Goal: Task Accomplishment & Management: Complete application form

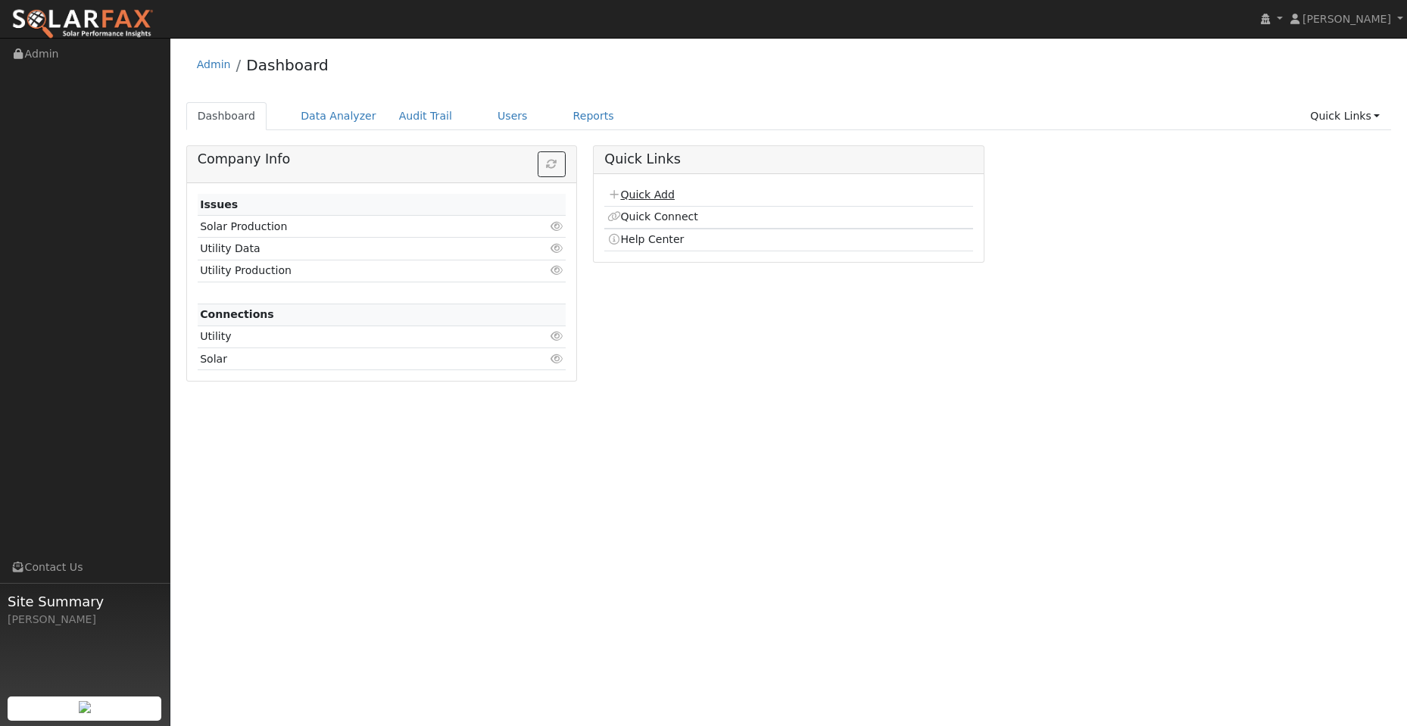
click at [656, 189] on link "Quick Add" at bounding box center [640, 195] width 67 height 12
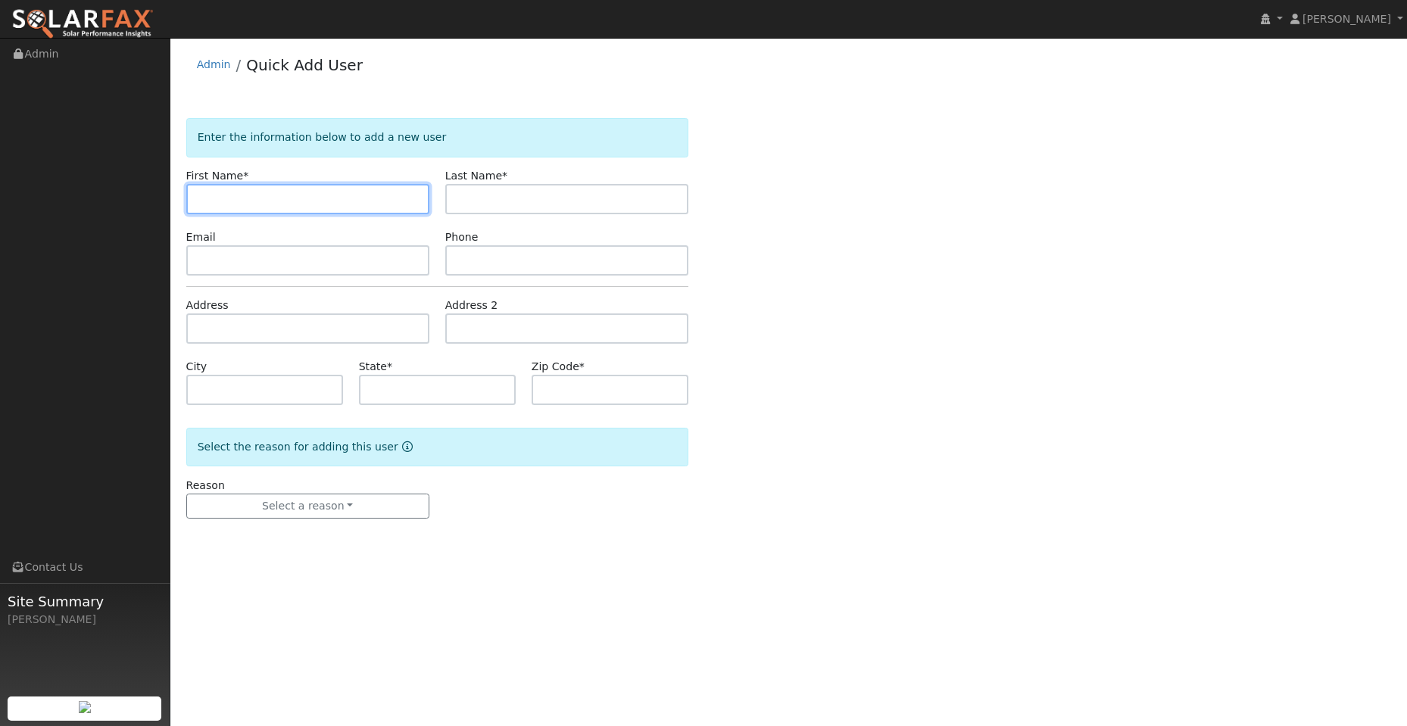
click at [199, 199] on input "text" at bounding box center [307, 199] width 243 height 30
paste input "Mickey"
click at [203, 202] on input "Mickey" at bounding box center [307, 199] width 243 height 30
type input "Mickey"
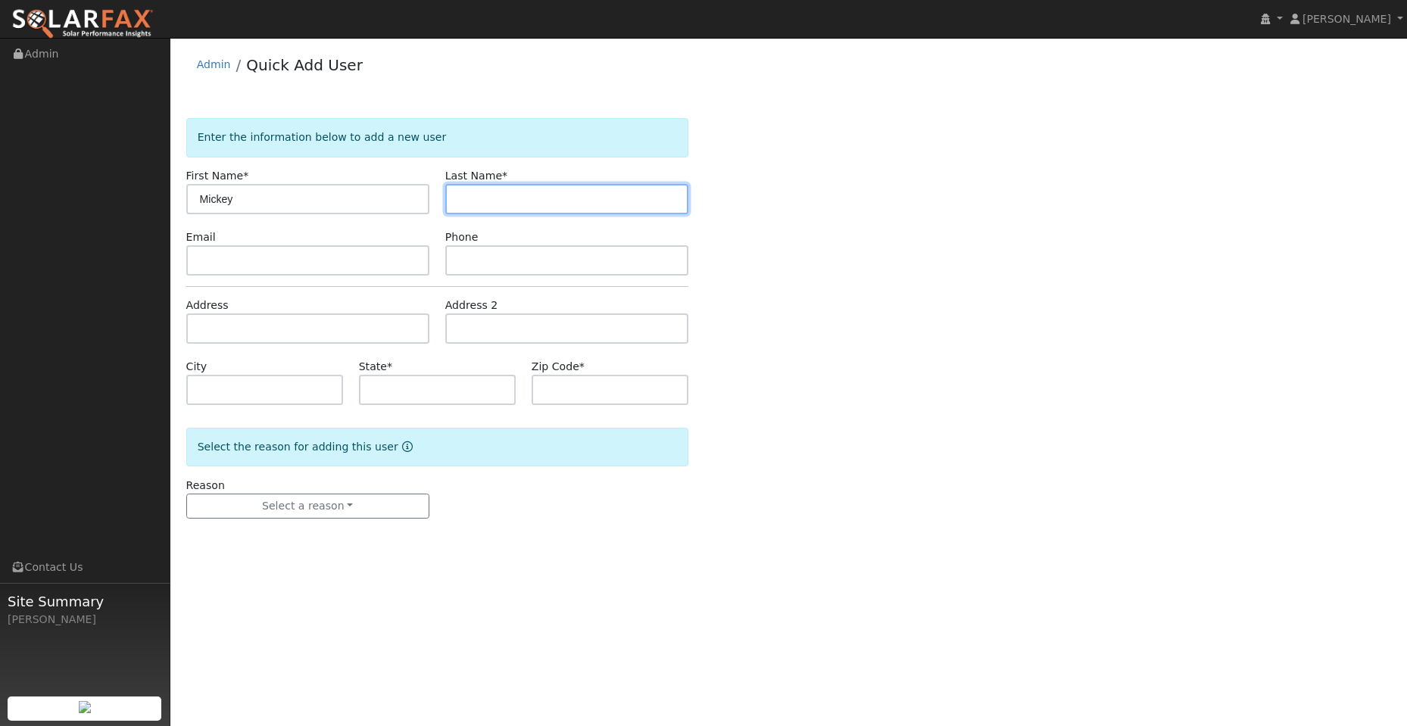
click at [507, 186] on input "text" at bounding box center [566, 199] width 243 height 30
click at [476, 196] on input "text" at bounding box center [566, 199] width 243 height 30
paste input "Iotov"
click at [459, 200] on input "Iotov" at bounding box center [566, 199] width 243 height 30
type input "Iotov"
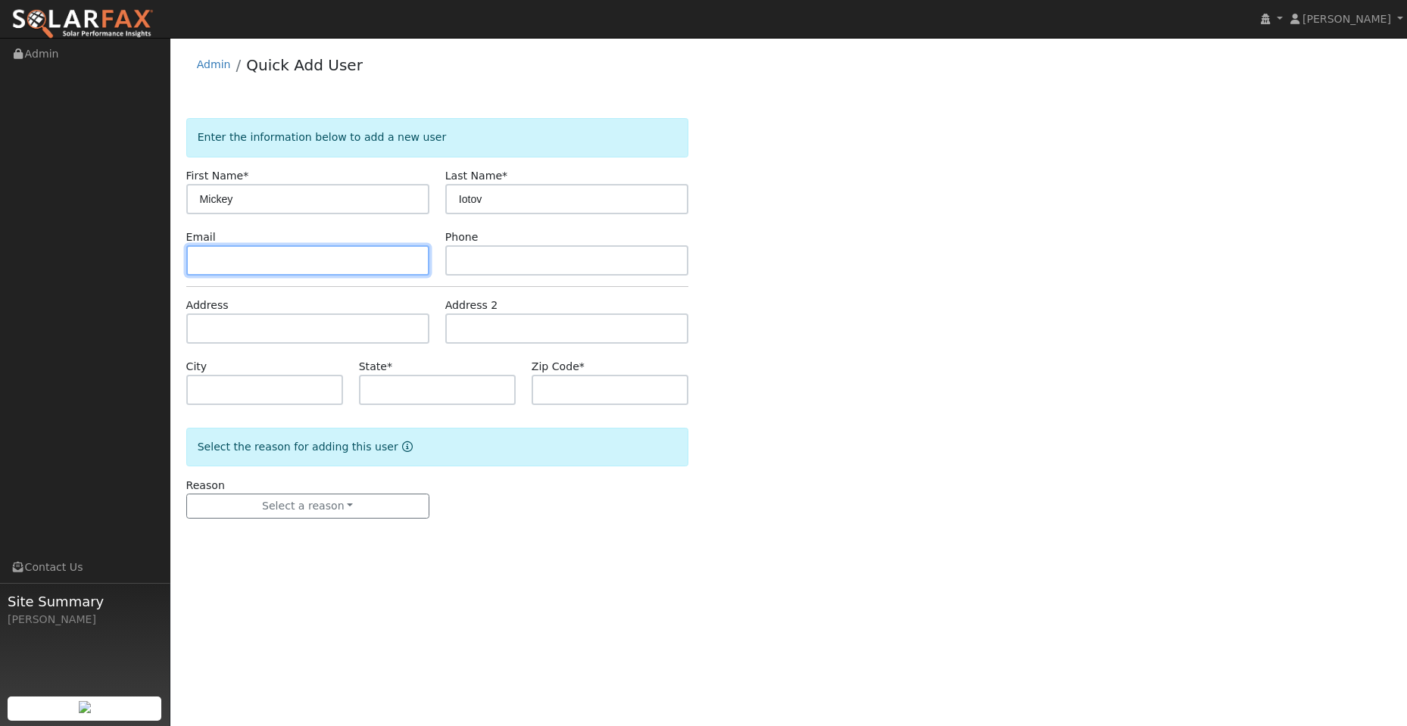
drag, startPoint x: 310, startPoint y: 271, endPoint x: 301, endPoint y: 258, distance: 15.8
click at [305, 263] on input "text" at bounding box center [307, 260] width 243 height 30
click at [207, 258] on input "text" at bounding box center [307, 260] width 243 height 30
paste input "mickeyiotov@gmail.com"
click at [199, 258] on input "mickeyiotov@gmail.com" at bounding box center [307, 260] width 243 height 30
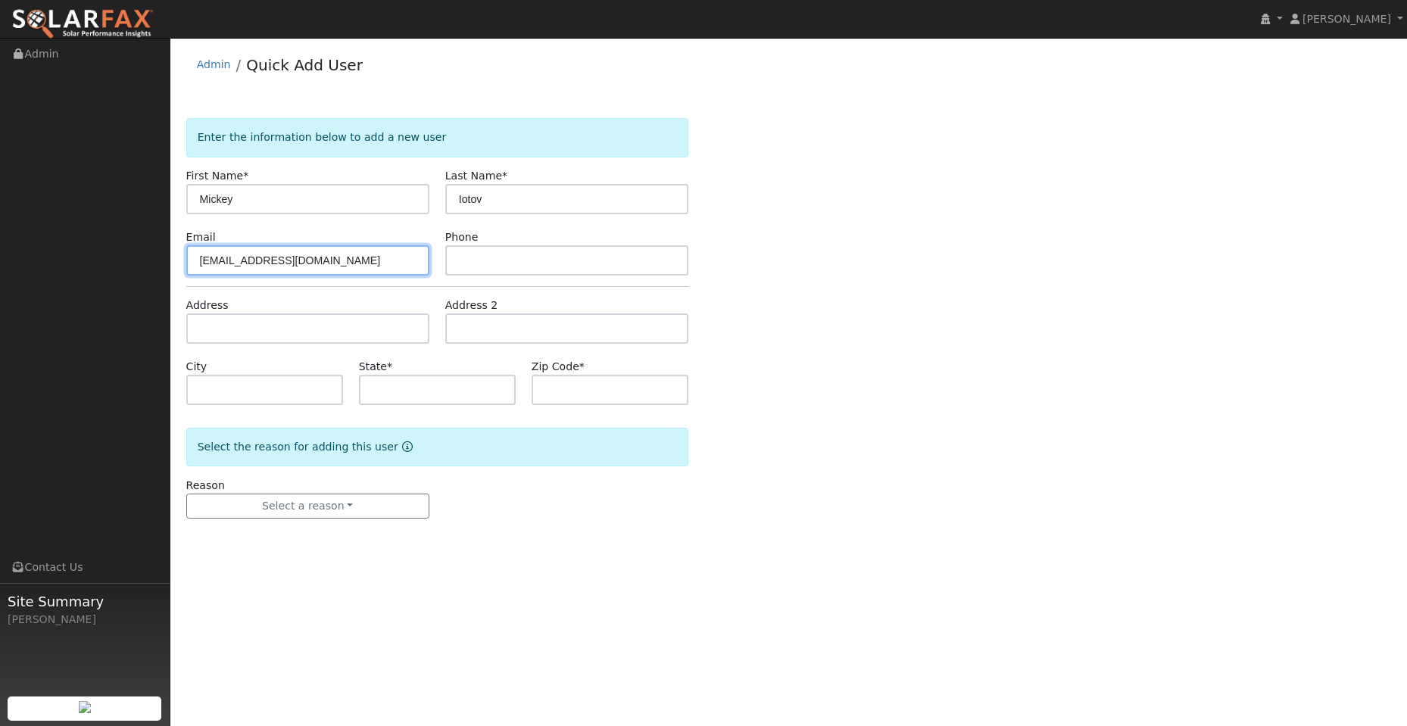
type input "mickeyiotov@gmail.com"
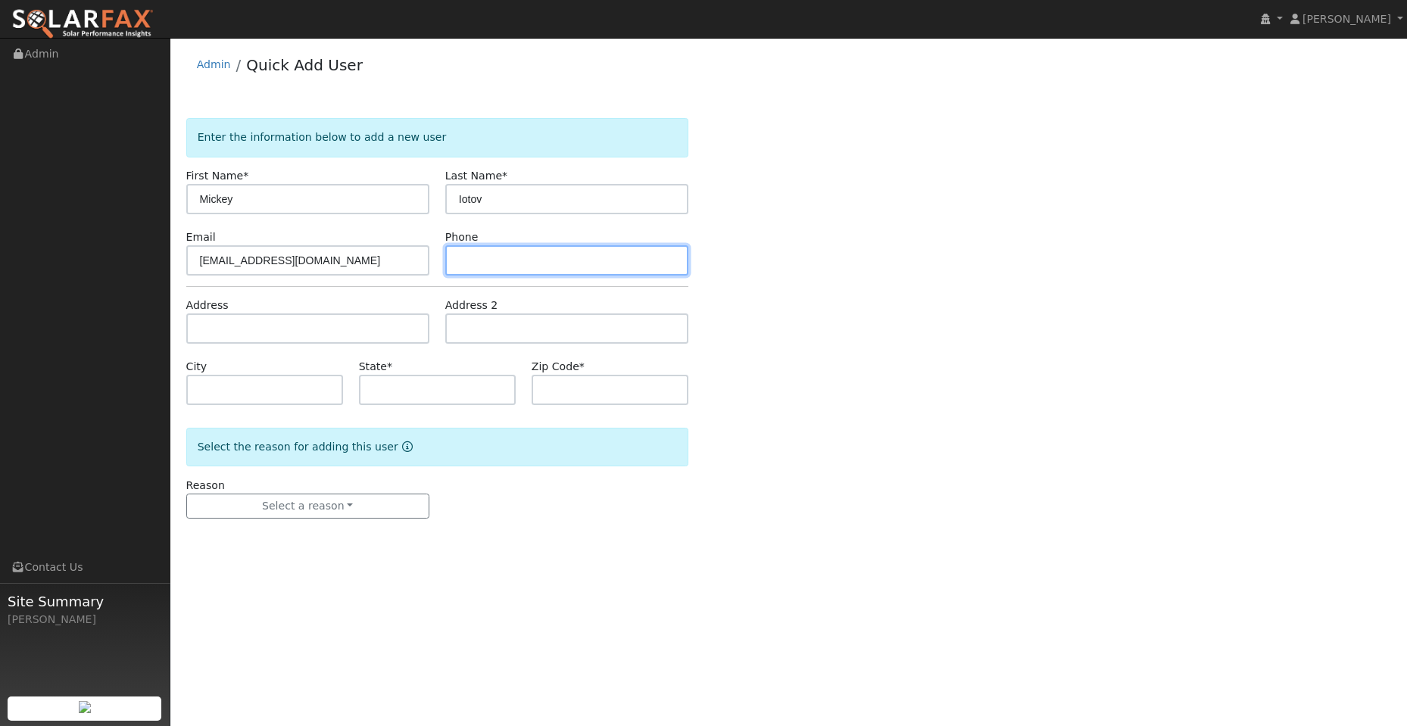
click at [477, 256] on input "text" at bounding box center [566, 260] width 243 height 30
click at [465, 249] on input "text" at bounding box center [566, 260] width 243 height 30
paste input "(408) 705-0594"
click at [460, 264] on input "(408) 705-0594" at bounding box center [566, 260] width 243 height 30
click at [461, 262] on input "(408) 705-0594" at bounding box center [566, 260] width 243 height 30
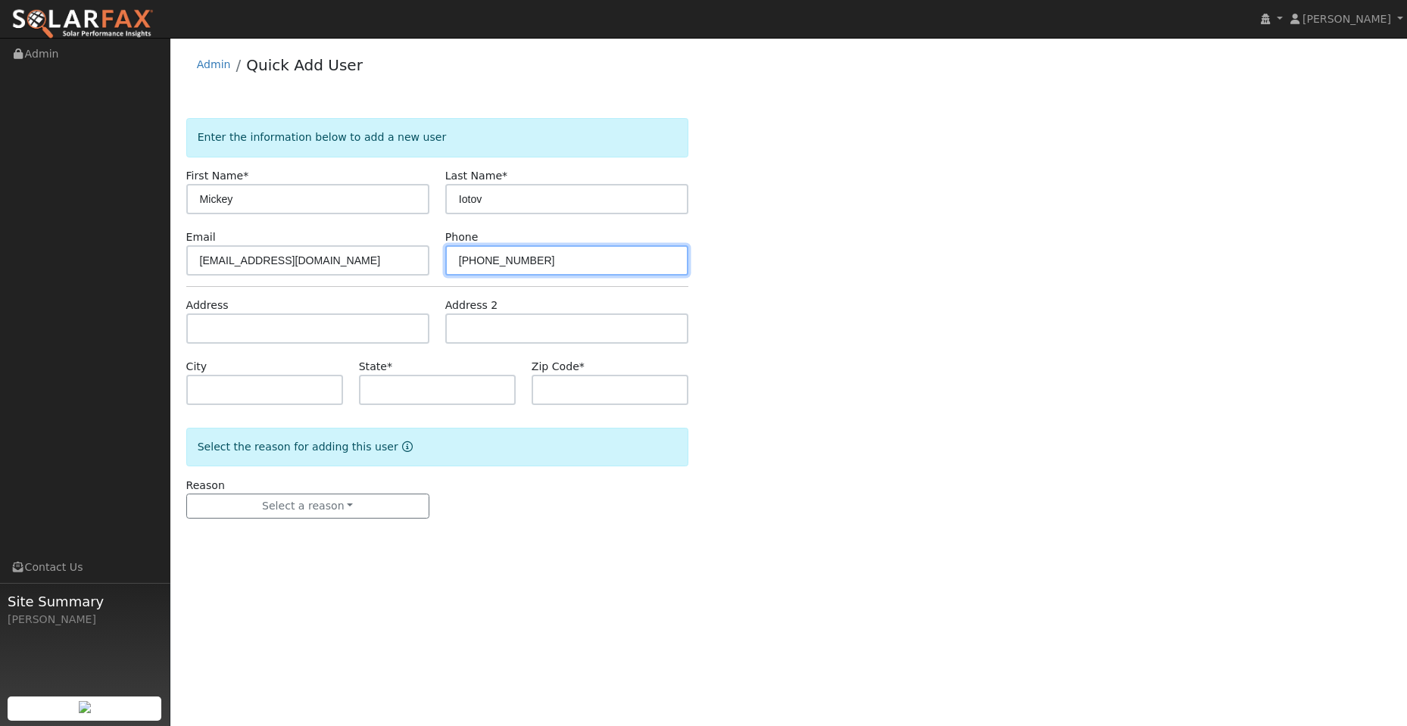
type input "(408) 705-0594"
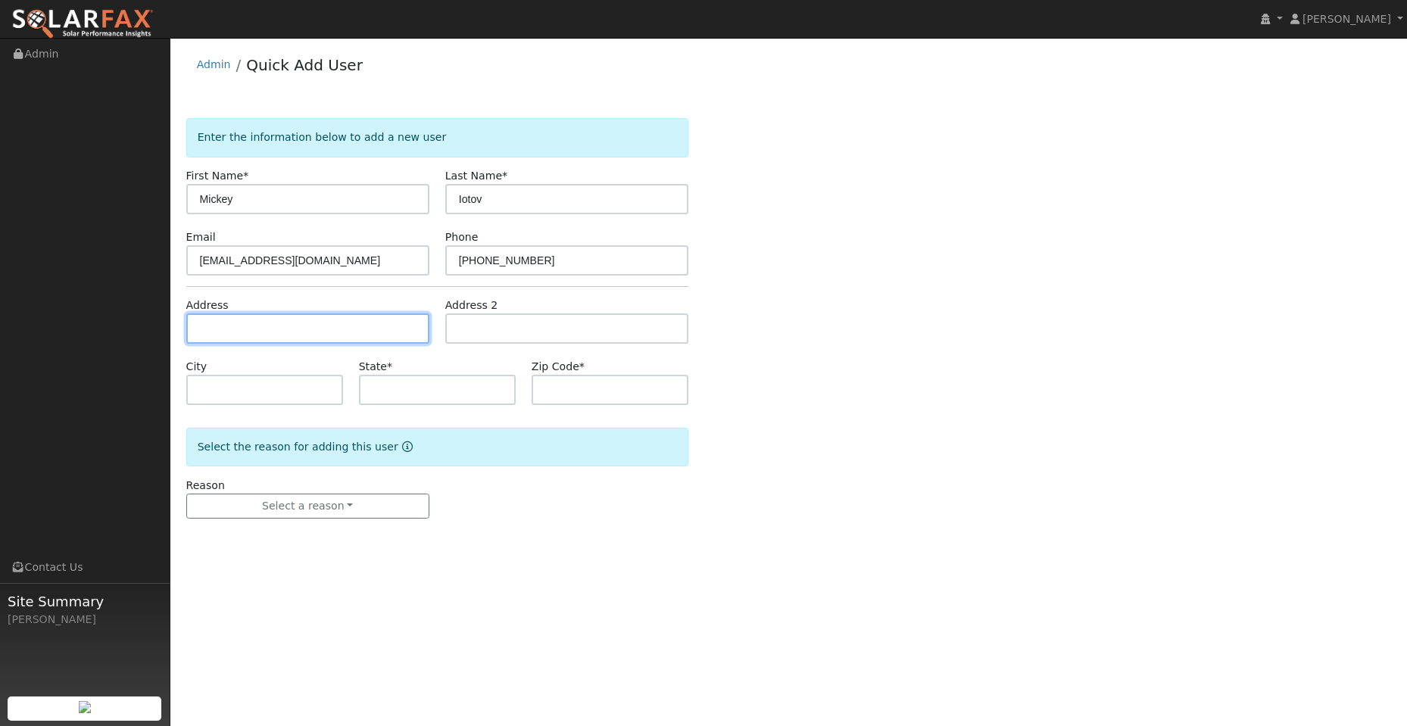
click at [366, 329] on input "text" at bounding box center [307, 328] width 243 height 30
click at [239, 323] on input "text" at bounding box center [307, 328] width 243 height 30
paste input "5483 Sontura Ct"
type input "5483 Sontura Court"
type input "Castro Valley"
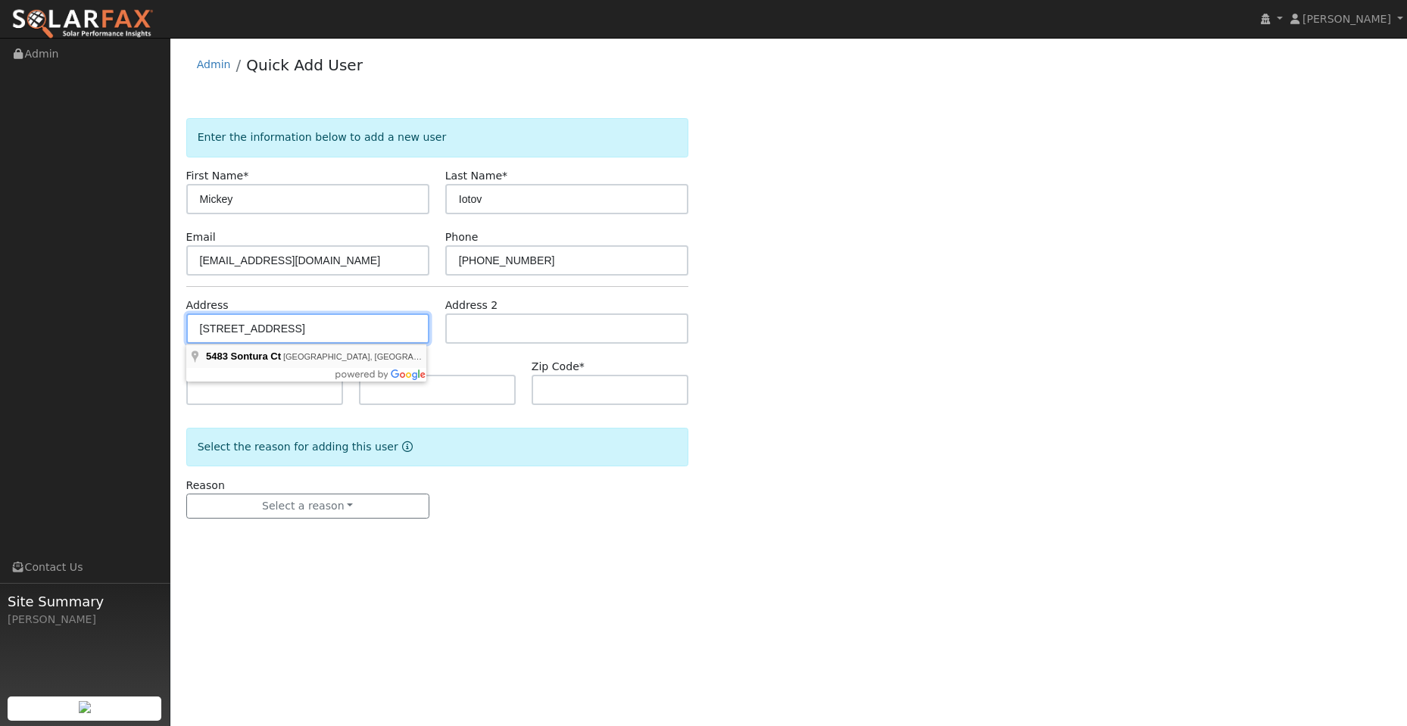
type input "CA"
type input "94552"
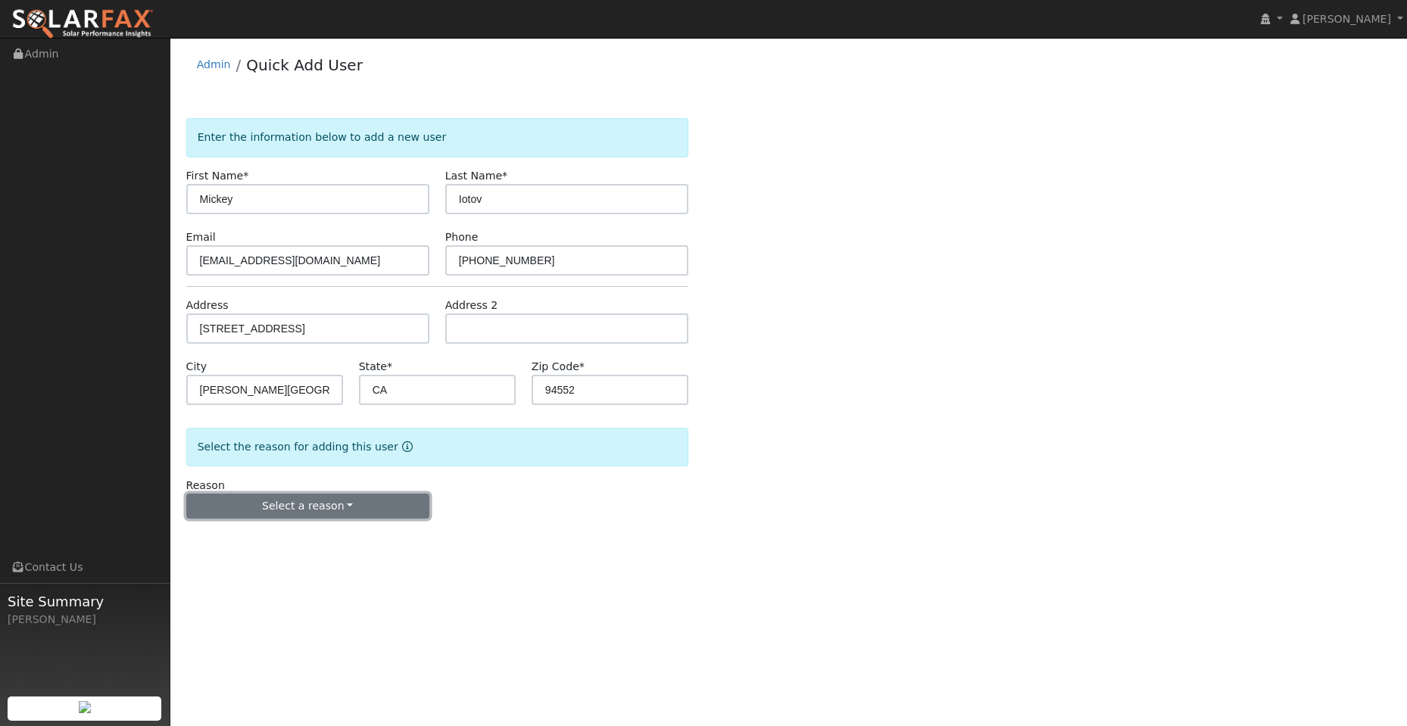
click at [304, 501] on button "Select a reason" at bounding box center [307, 507] width 243 height 26
click at [284, 529] on link "New lead" at bounding box center [270, 537] width 167 height 21
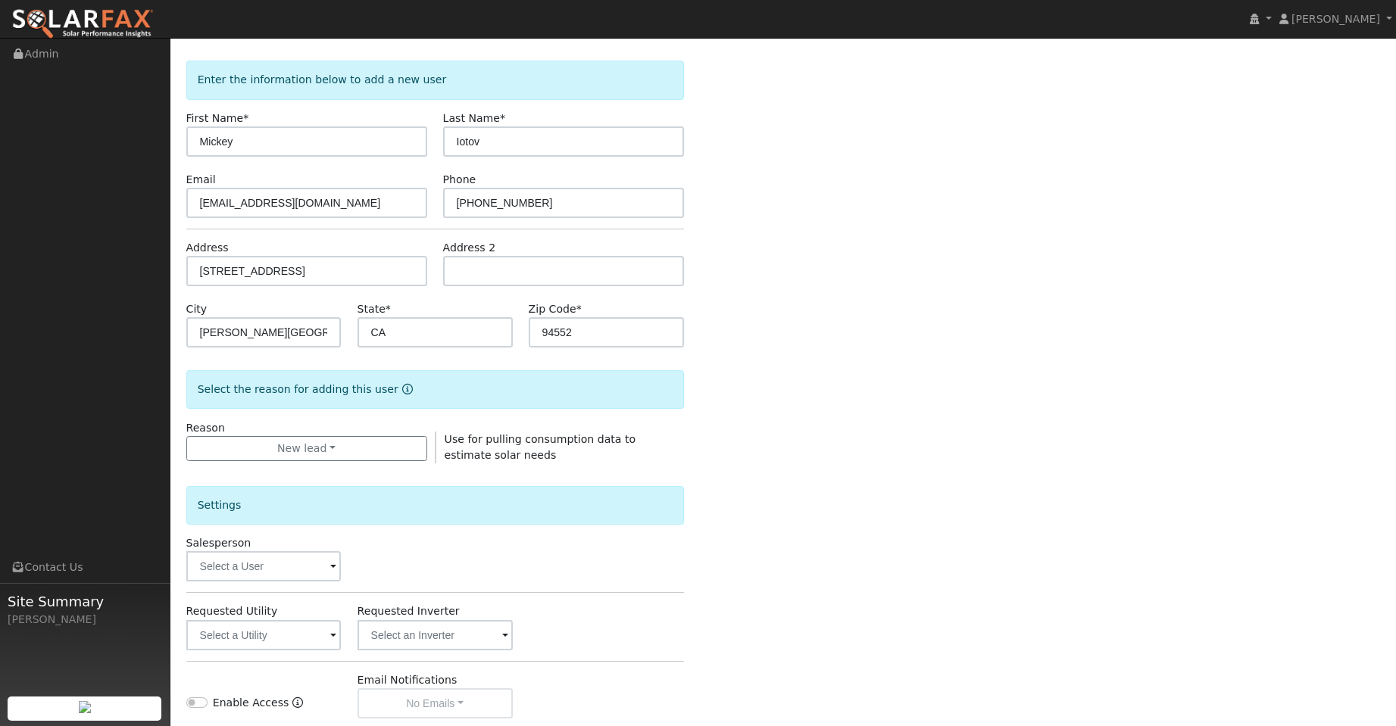
scroll to position [227, 0]
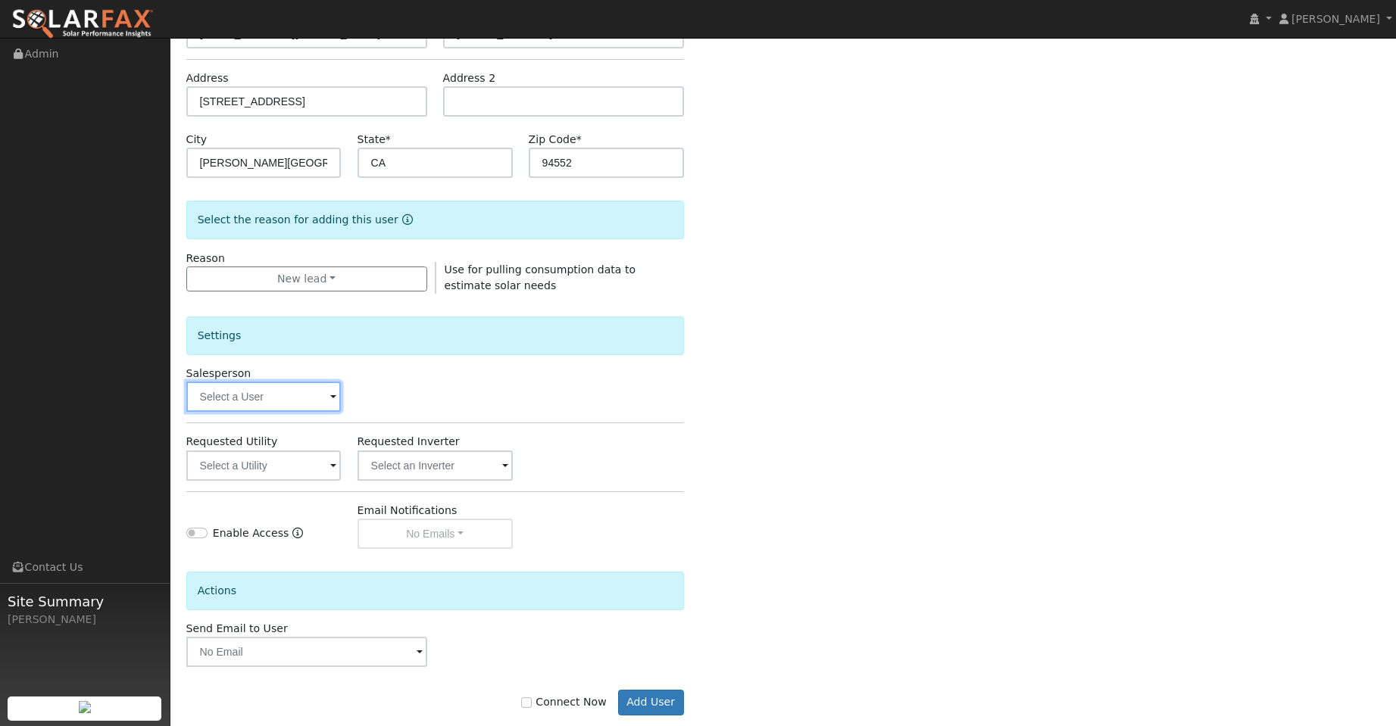
click at [290, 400] on input "text" at bounding box center [263, 397] width 155 height 30
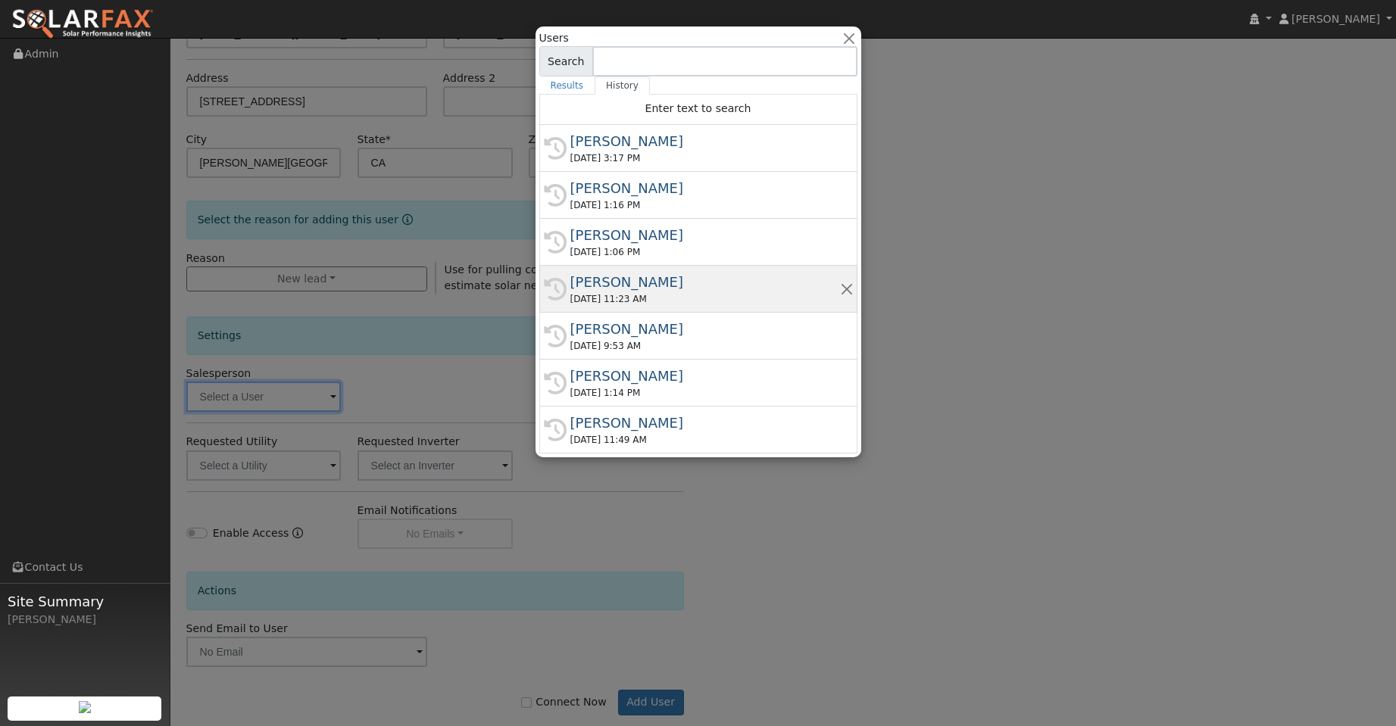
click at [676, 293] on div "09/17/2025 11:23 AM" at bounding box center [705, 299] width 270 height 14
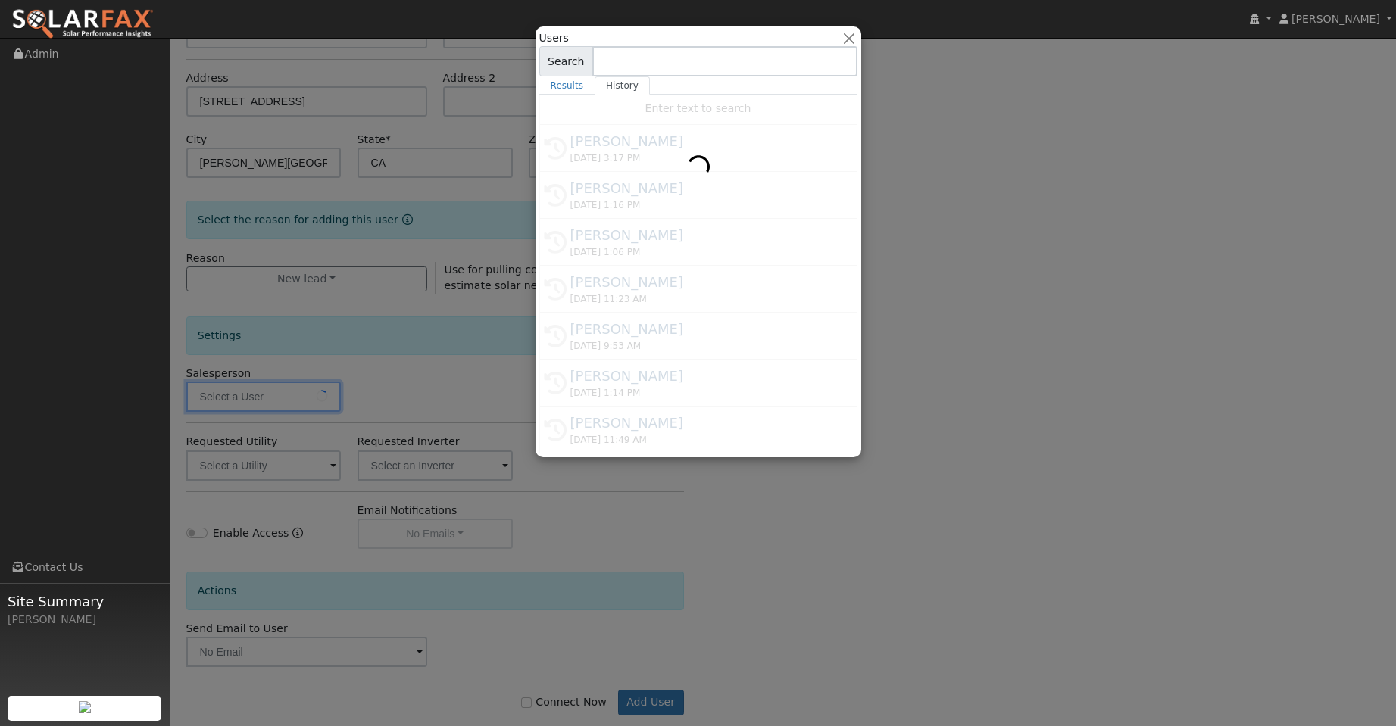
type input "Kelsey Commerford"
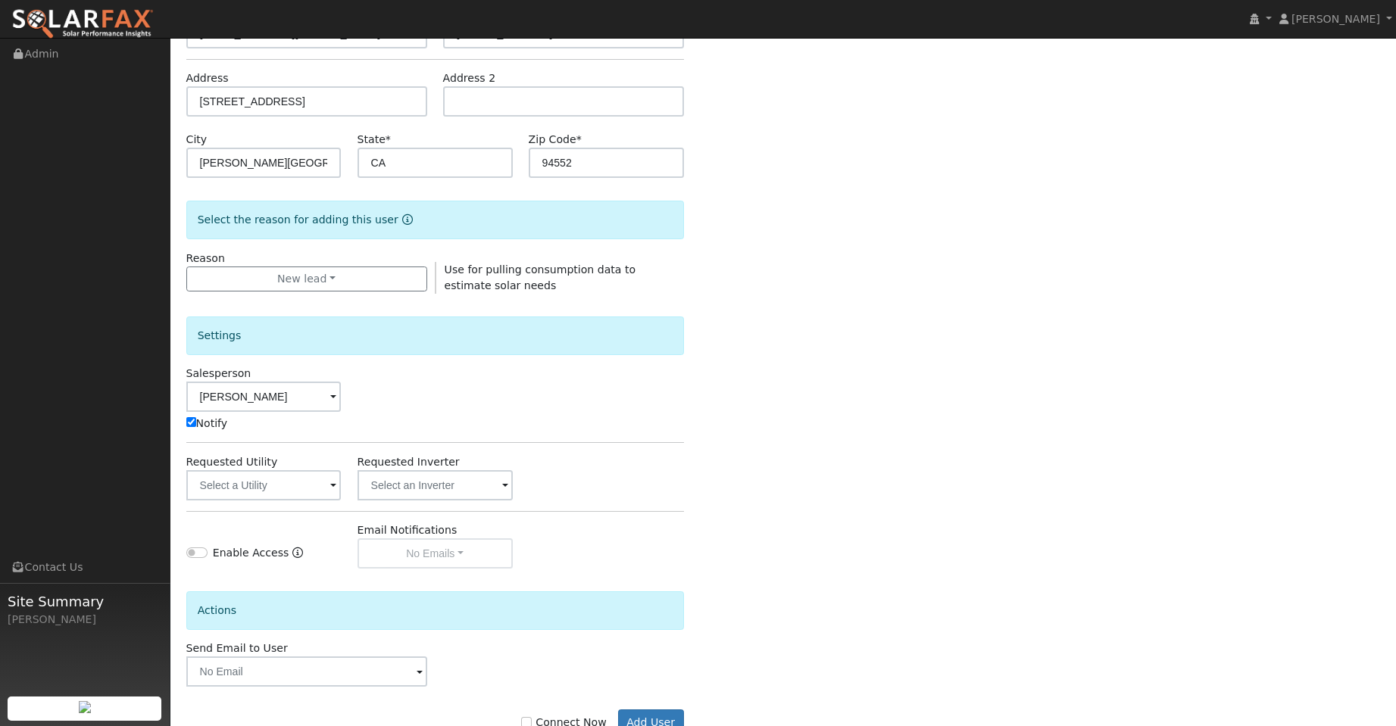
click at [333, 480] on span at bounding box center [333, 486] width 6 height 17
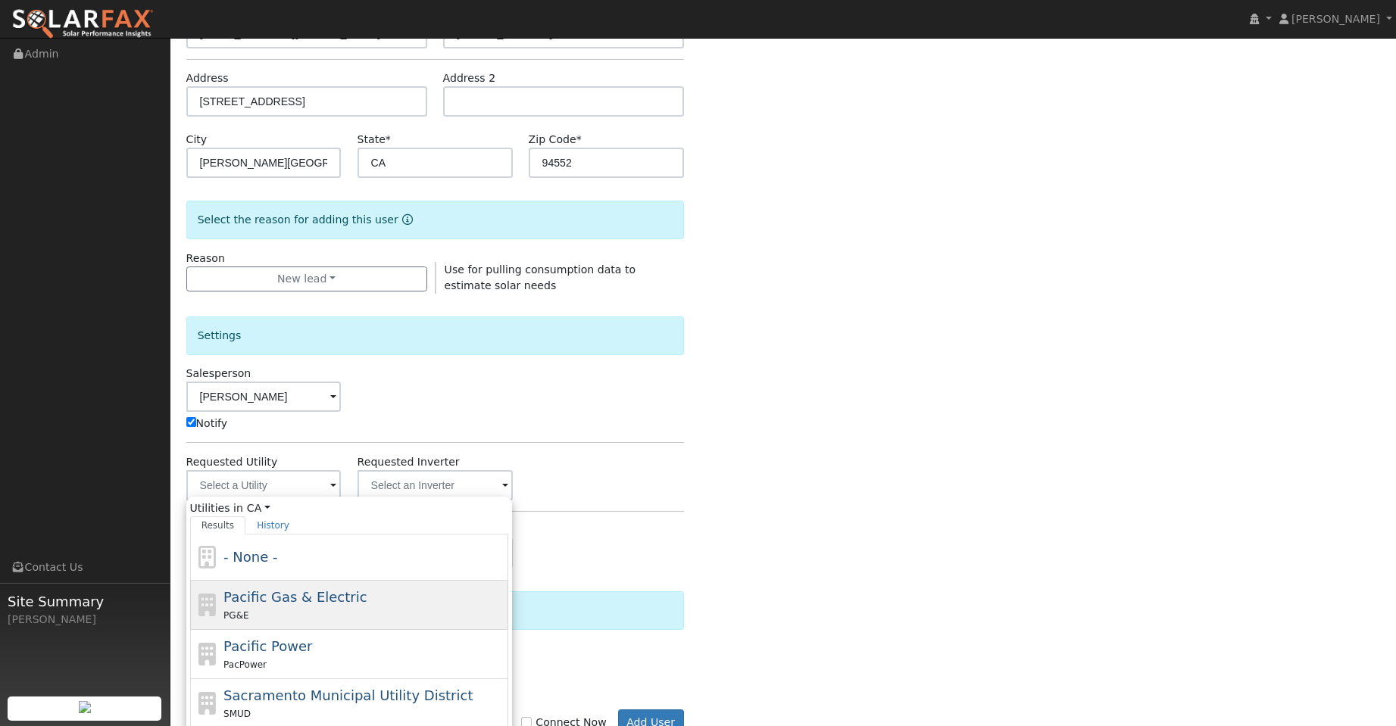
click at [397, 610] on div "PG&E" at bounding box center [363, 615] width 281 height 16
type input "Pacific Gas & Electric"
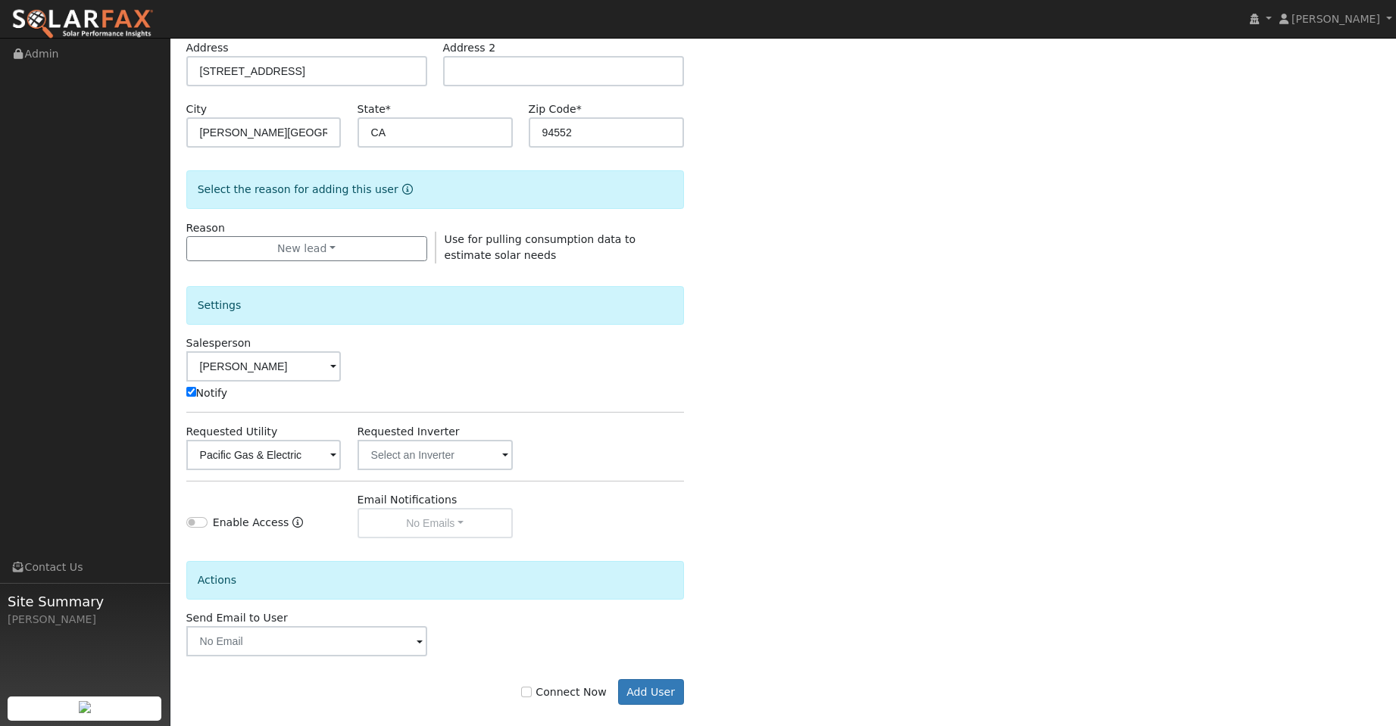
scroll to position [274, 0]
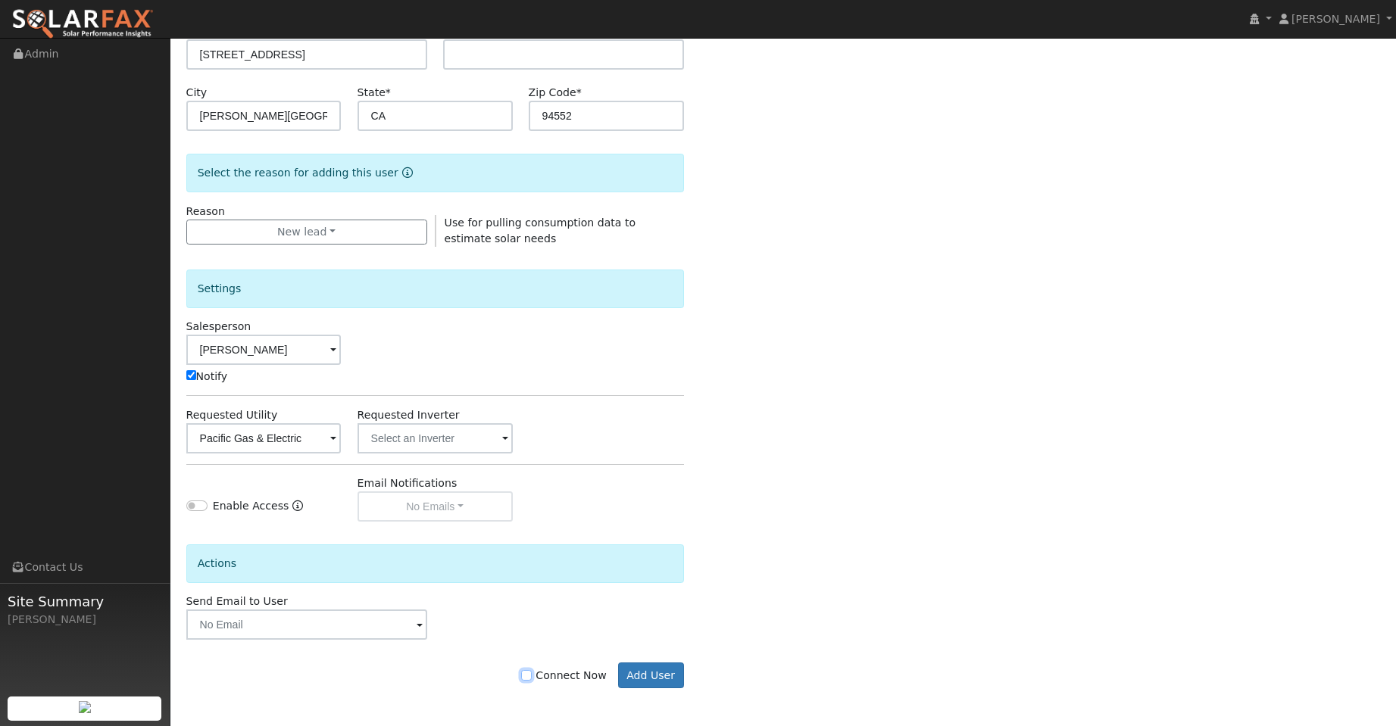
click at [532, 676] on input "Connect Now" at bounding box center [526, 675] width 11 height 11
checkbox input "true"
click at [650, 673] on button "Add User" at bounding box center [651, 676] width 66 height 26
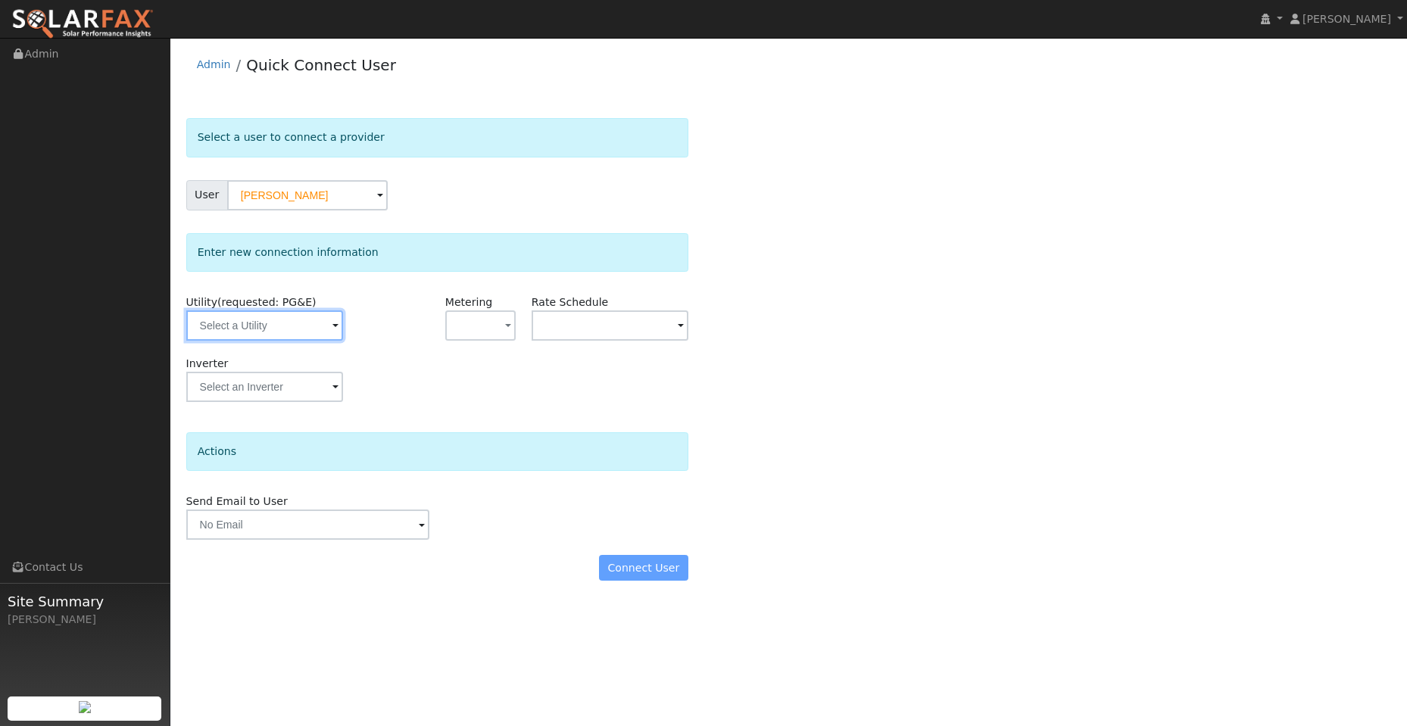
click at [291, 335] on input "text" at bounding box center [264, 325] width 157 height 30
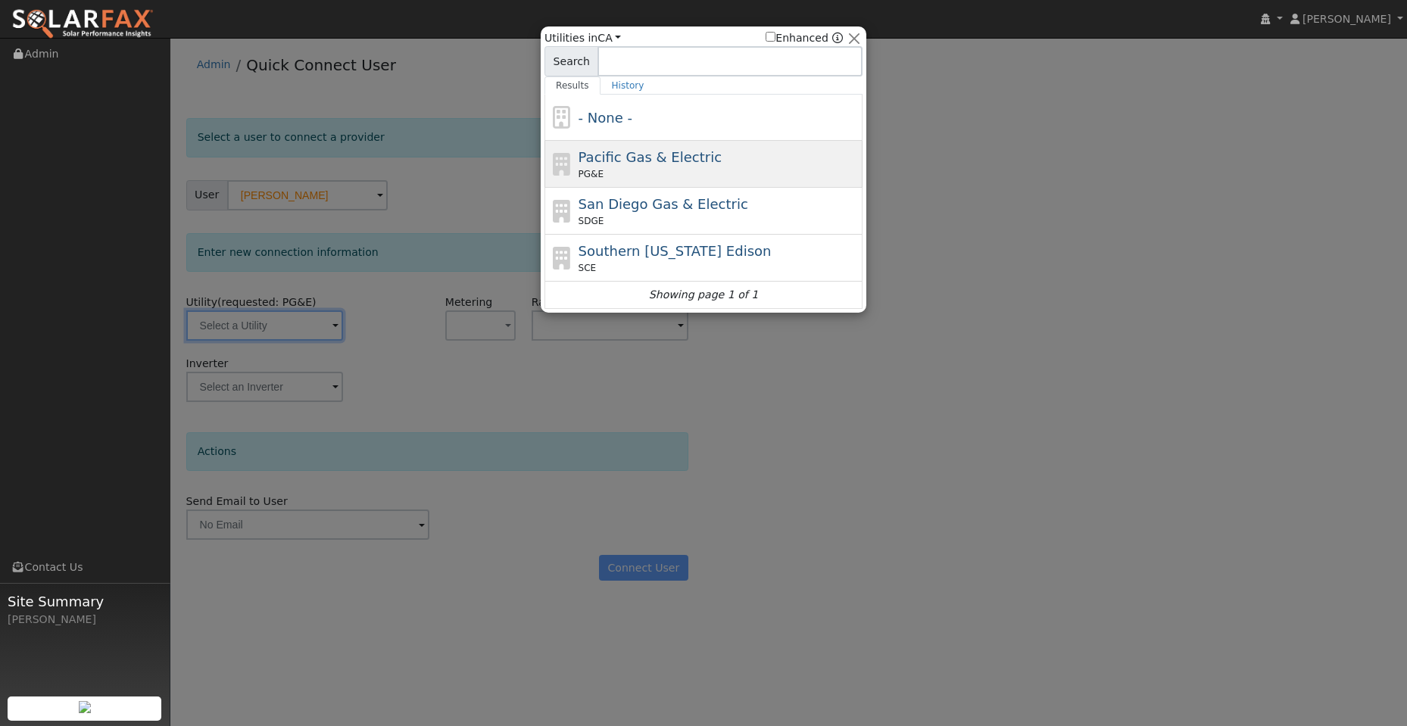
click at [654, 159] on span "Pacific Gas & Electric" at bounding box center [650, 157] width 143 height 16
type input "PG&E"
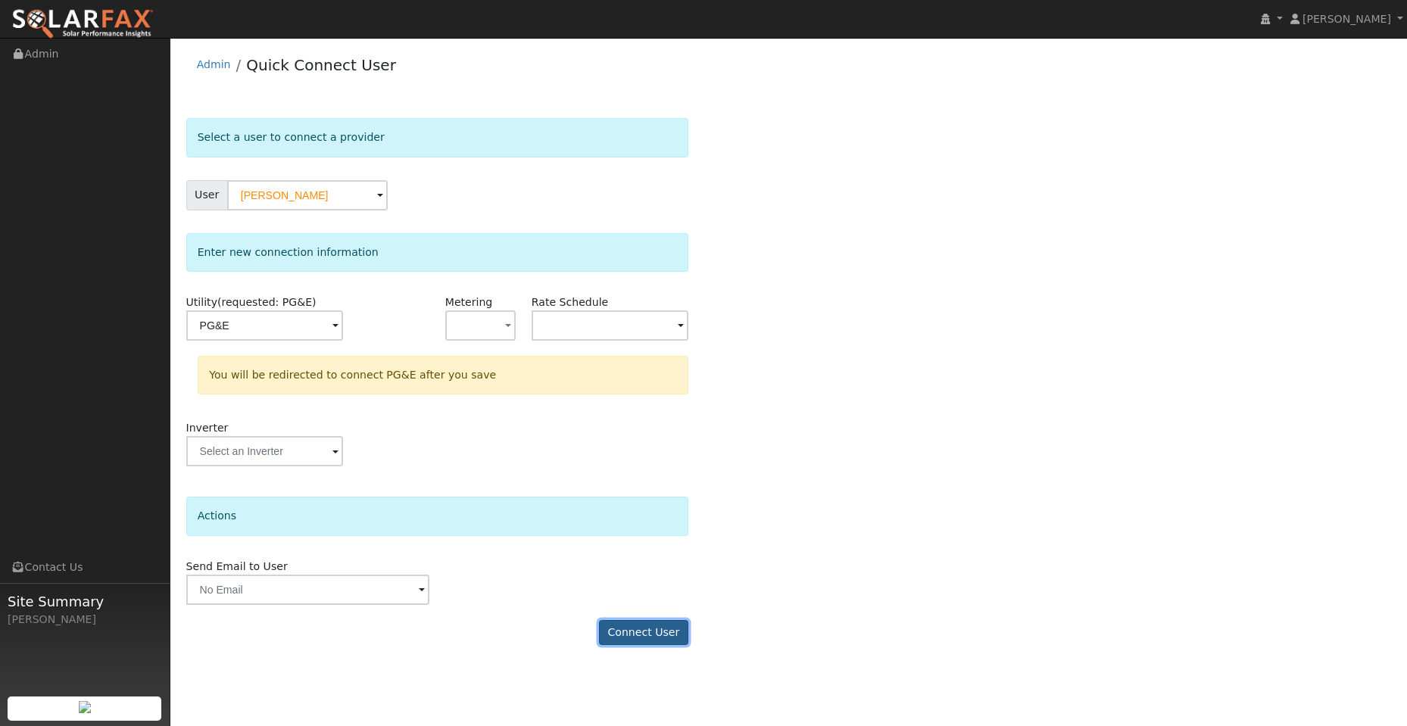
click at [635, 640] on button "Connect User" at bounding box center [643, 633] width 89 height 26
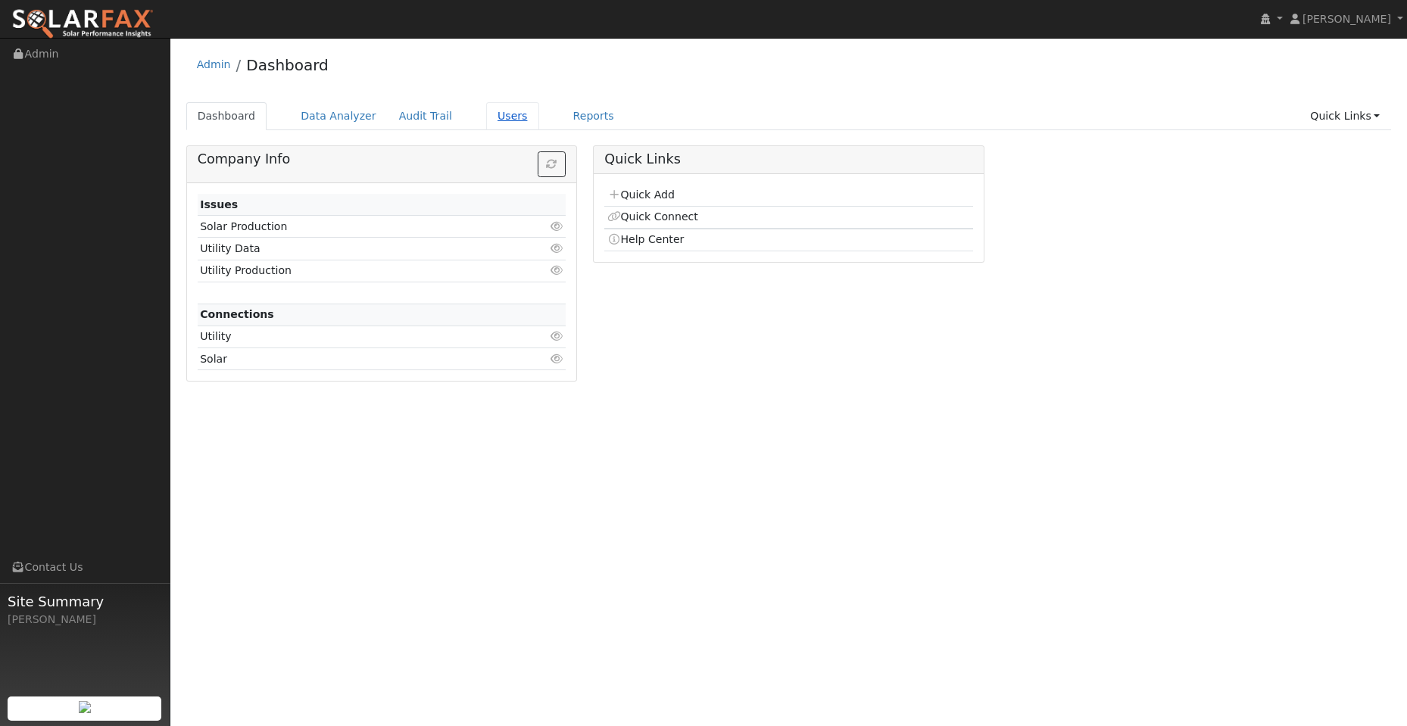
click at [495, 111] on link "Users" at bounding box center [512, 116] width 53 height 28
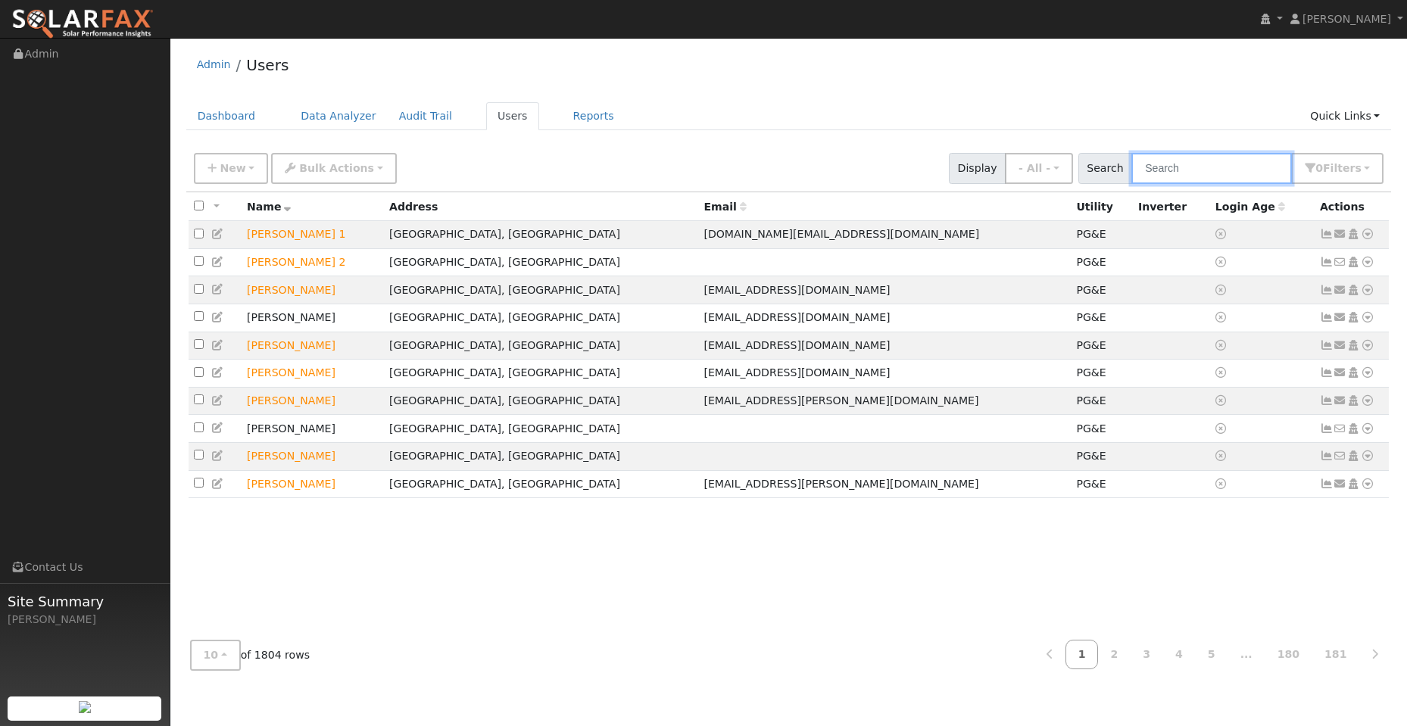
click at [1178, 162] on input "text" at bounding box center [1211, 168] width 161 height 31
paste input "[PERSON_NAME]"
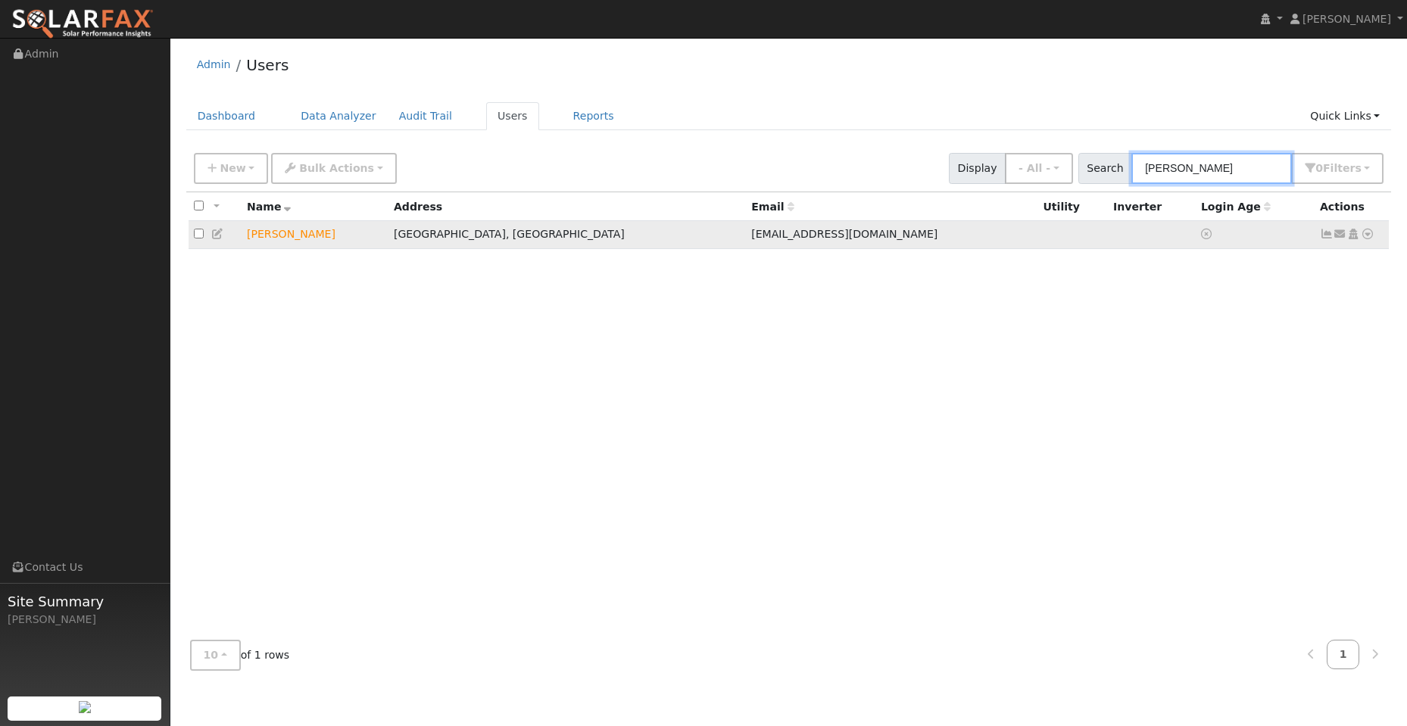
type input "[PERSON_NAME]"
click at [1369, 237] on icon at bounding box center [1368, 234] width 14 height 11
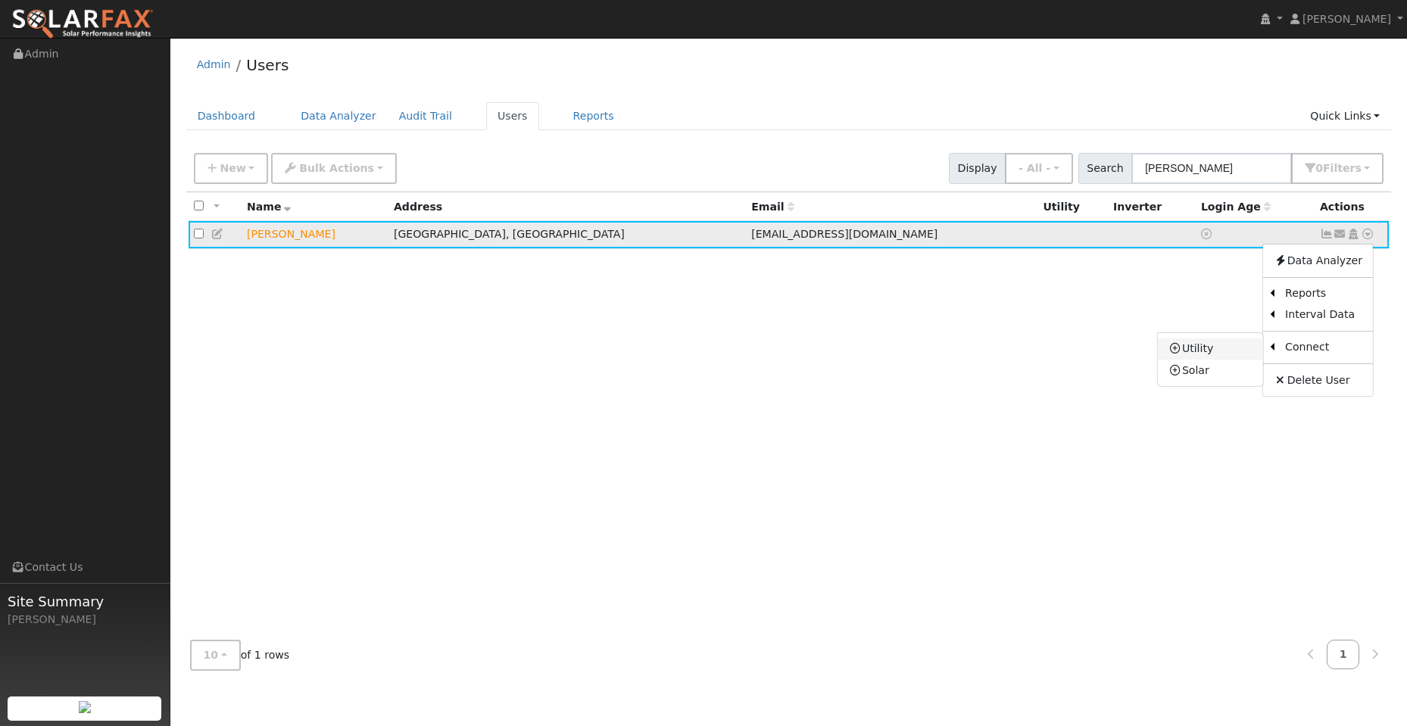
click at [1239, 348] on link "Utility" at bounding box center [1210, 348] width 105 height 21
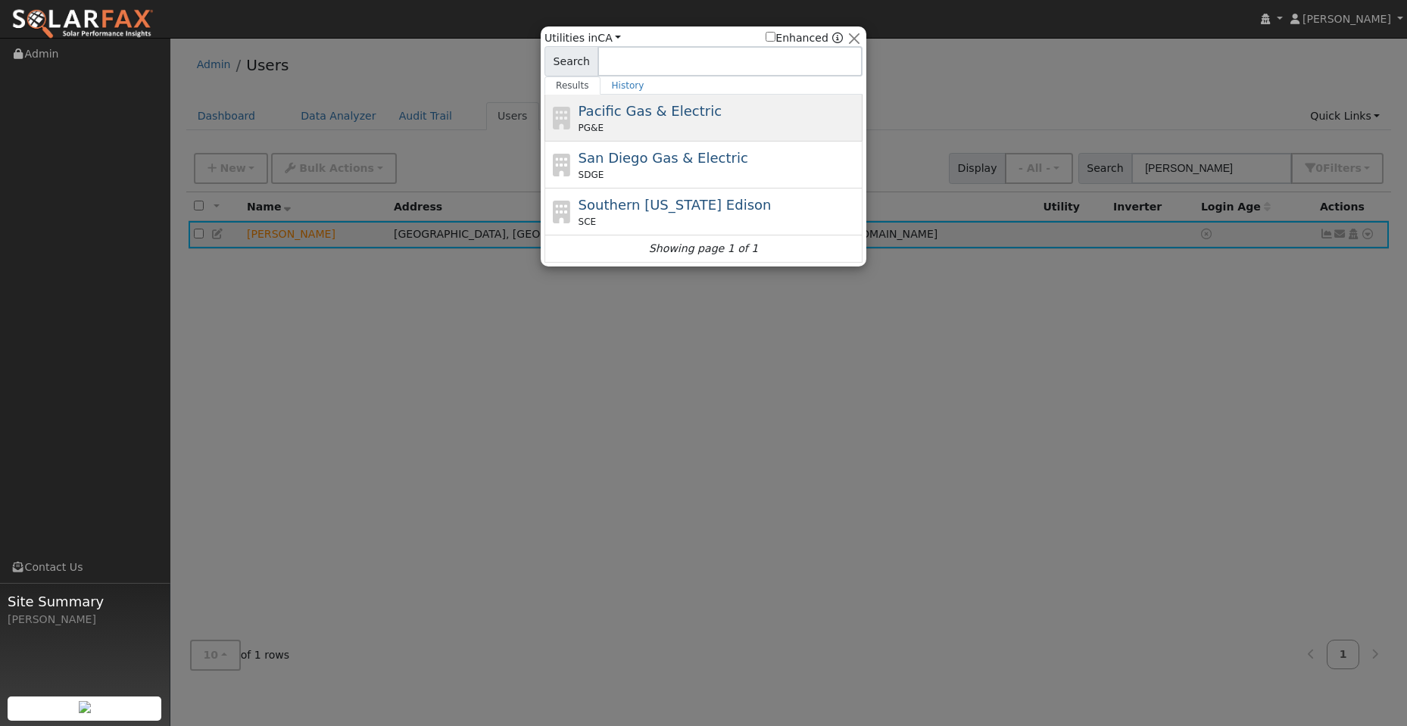
click at [722, 125] on div "PG&E" at bounding box center [719, 128] width 281 height 14
